Goal: Information Seeking & Learning: Learn about a topic

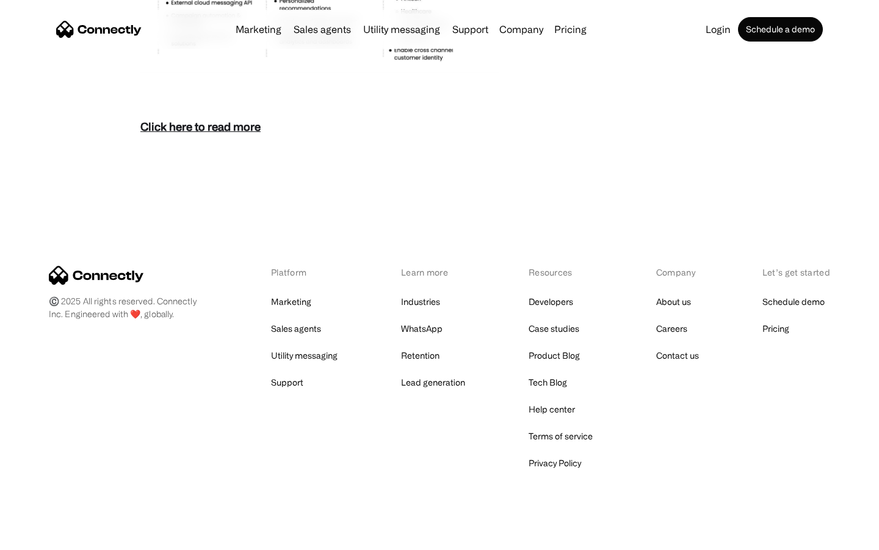
scroll to position [5294, 0]
